Goal: Task Accomplishment & Management: Manage account settings

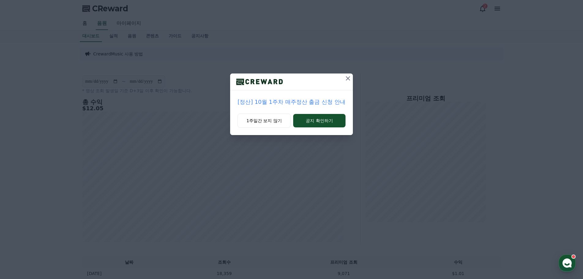
click at [268, 103] on p "[정산] 10월 1주차 매주정산 출금 신청 안내" at bounding box center [292, 102] width 108 height 9
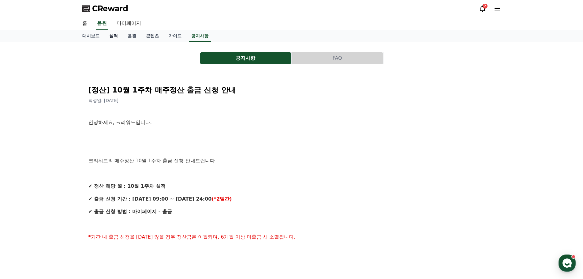
click at [115, 37] on link "실적" at bounding box center [113, 36] width 18 height 12
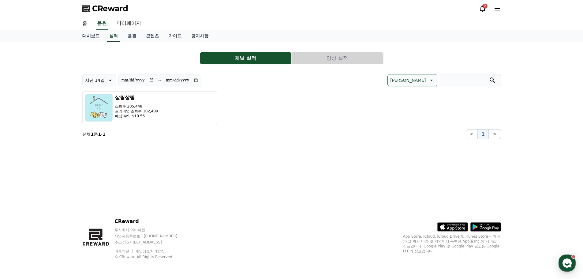
click at [94, 36] on link "대시보드" at bounding box center [90, 36] width 27 height 12
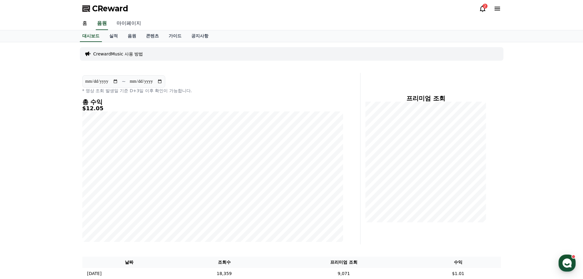
click at [130, 25] on link "마이페이지" at bounding box center [129, 23] width 34 height 13
select select "**********"
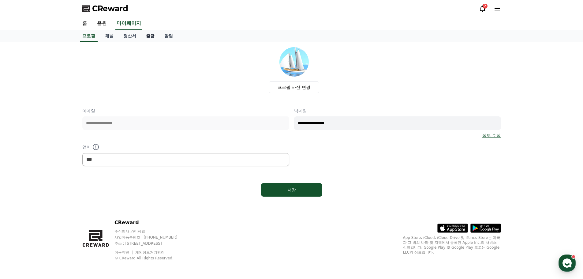
click at [150, 36] on link "출금" at bounding box center [150, 36] width 18 height 12
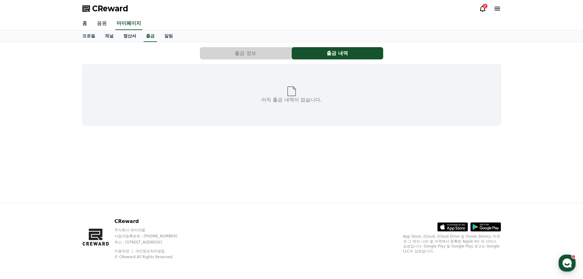
click at [129, 38] on link "정산서" at bounding box center [129, 36] width 23 height 12
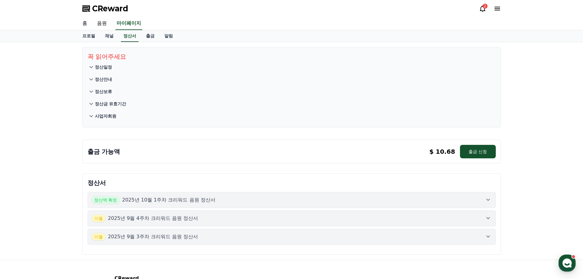
click at [85, 26] on link "홈" at bounding box center [84, 23] width 15 height 13
